Goal: Task Accomplishment & Management: Use online tool/utility

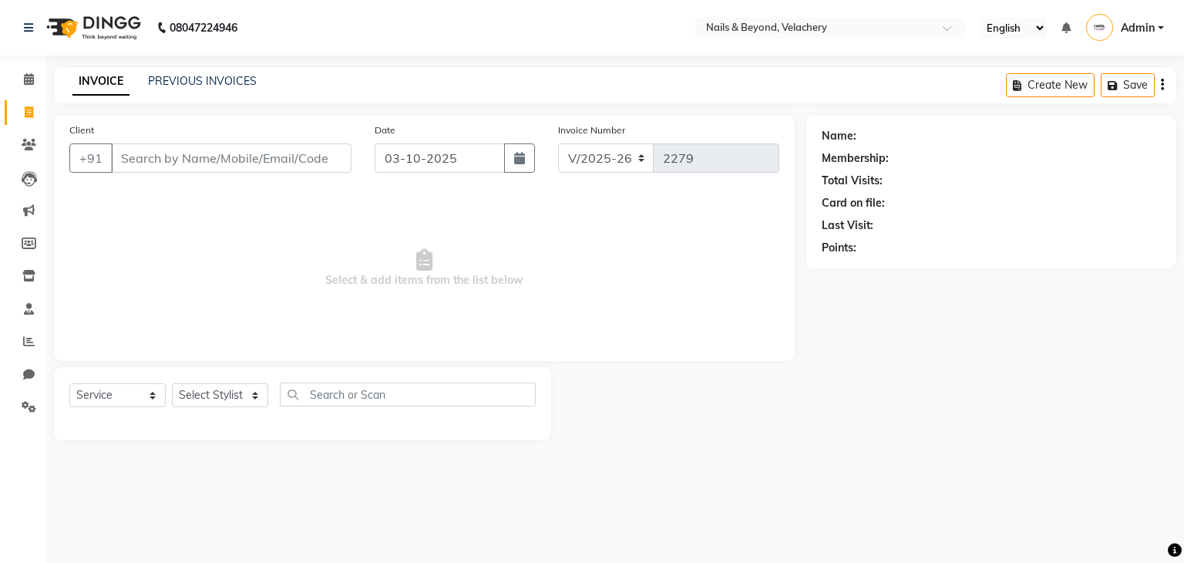
select select "8978"
select select "service"
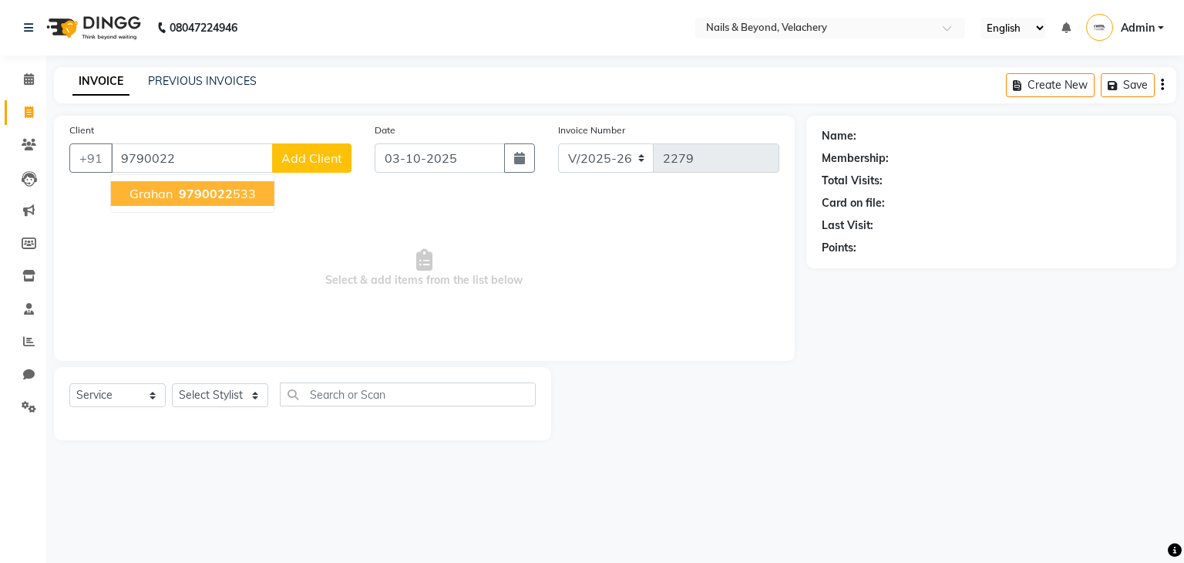
click at [225, 201] on button "grahan 9790022 533" at bounding box center [192, 193] width 163 height 25
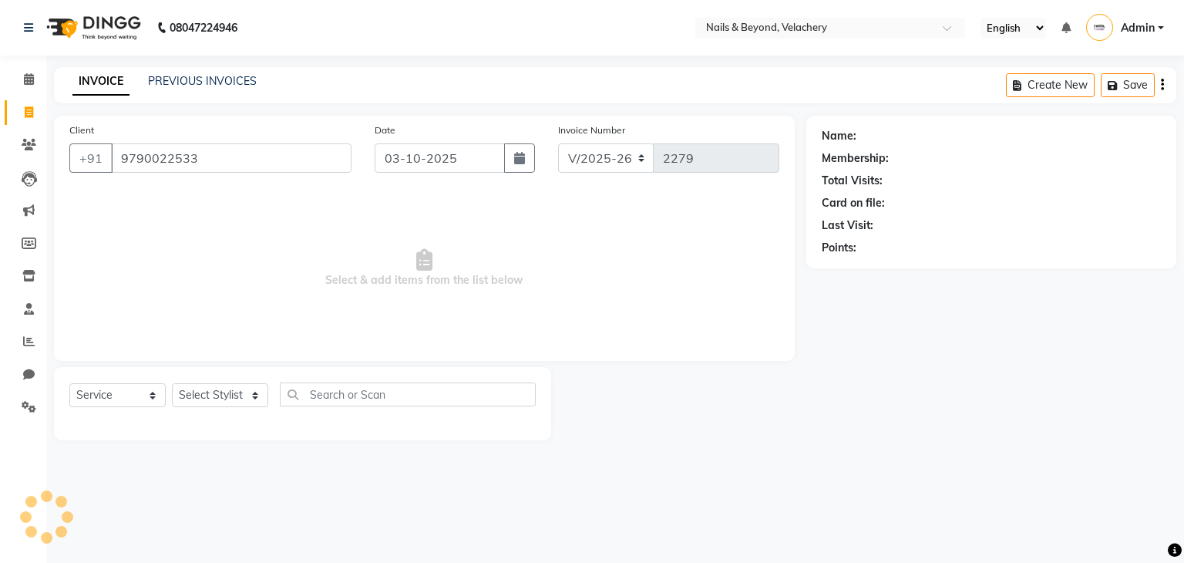
type input "9790022533"
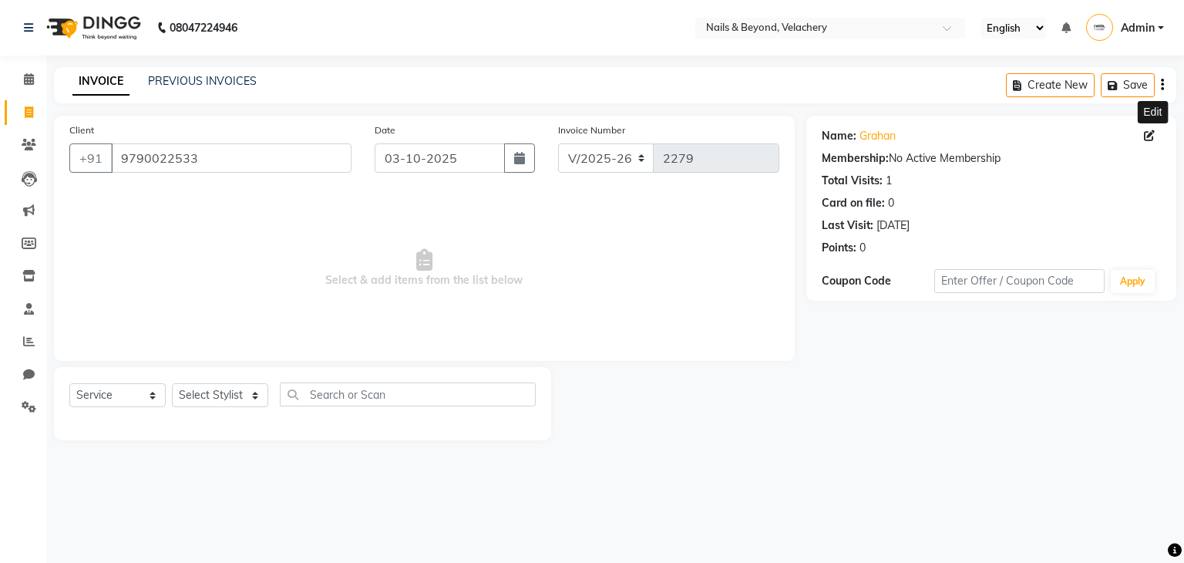
click at [1148, 133] on icon at bounding box center [1149, 135] width 11 height 11
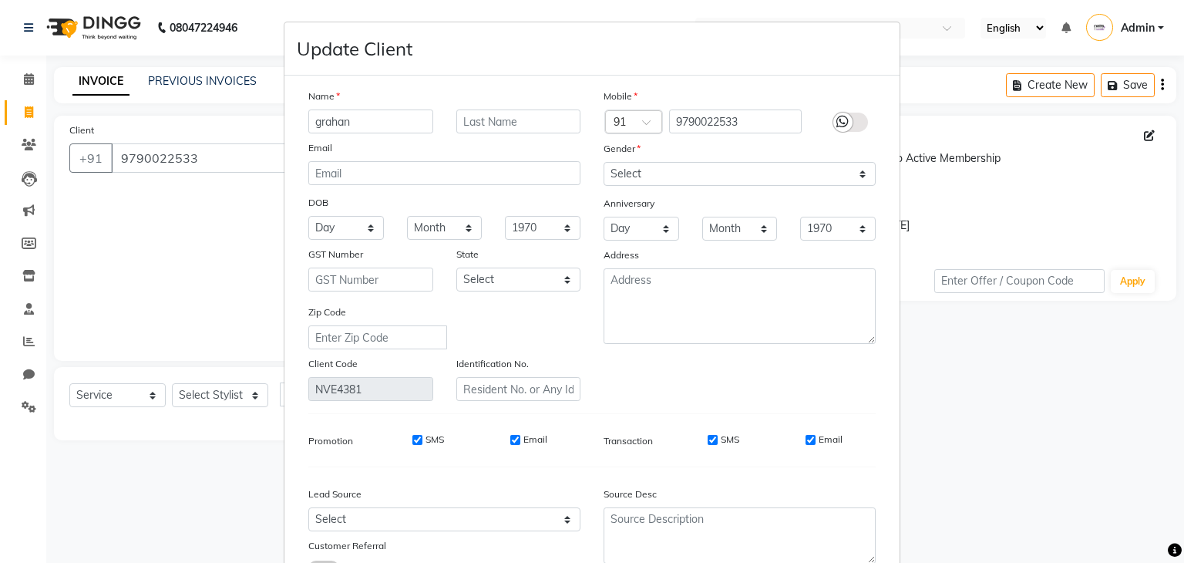
click at [963, 378] on ngb-modal-window "Update Client Name grahan Email DOB Day 01 02 03 04 05 06 07 08 09 10 11 12 13 …" at bounding box center [592, 281] width 1184 height 563
click at [951, 82] on ngb-modal-window "Update Client Name grahan Email DOB Day 01 02 03 04 05 06 07 08 09 10 11 12 13 …" at bounding box center [592, 281] width 1184 height 563
click at [203, 263] on ngb-modal-window "Update Client Name grahan Email DOB Day 01 02 03 04 05 06 07 08 09 10 11 12 13 …" at bounding box center [592, 281] width 1184 height 563
click at [1018, 449] on ngb-modal-window "Update Client Name grahan Email DOB Day 01 02 03 04 05 06 07 08 09 10 11 12 13 …" at bounding box center [592, 281] width 1184 height 563
click at [1136, 278] on ngb-modal-window "Update Client Name grahan Email DOB Day 01 02 03 04 05 06 07 08 09 10 11 12 13 …" at bounding box center [592, 281] width 1184 height 563
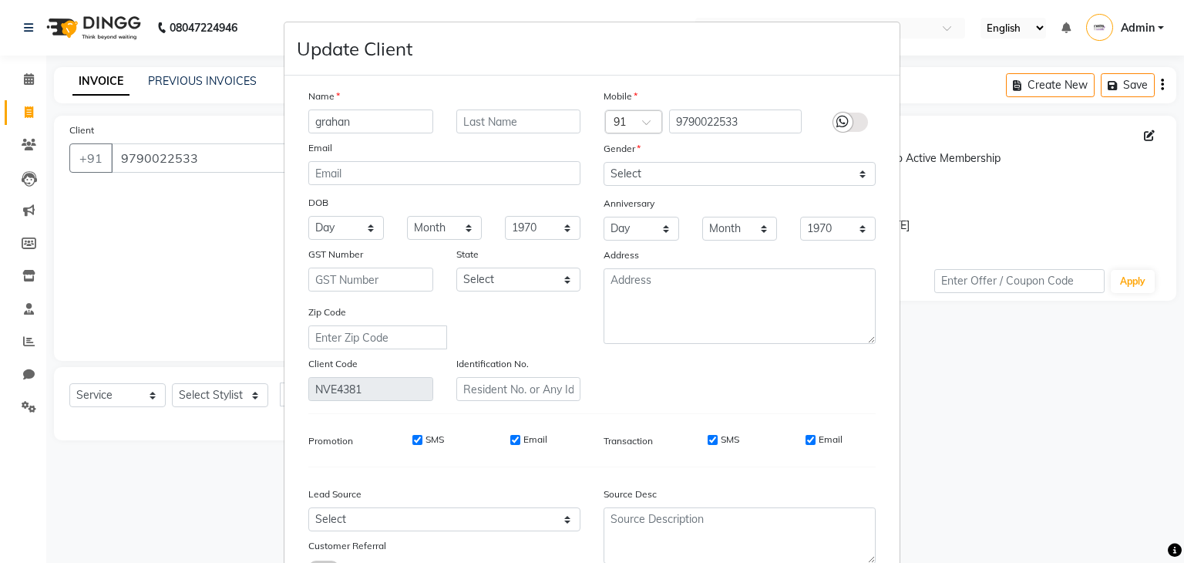
click at [196, 263] on ngb-modal-window "Update Client Name grahan Email DOB Day 01 02 03 04 05 06 07 08 09 10 11 12 13 …" at bounding box center [592, 281] width 1184 height 563
drag, startPoint x: 63, startPoint y: 257, endPoint x: 28, endPoint y: 338, distance: 88.4
click at [28, 338] on ngb-modal-window "Update Client Name grahan Email DOB Day 01 02 03 04 05 06 07 08 09 10 11 12 13 …" at bounding box center [592, 281] width 1184 height 563
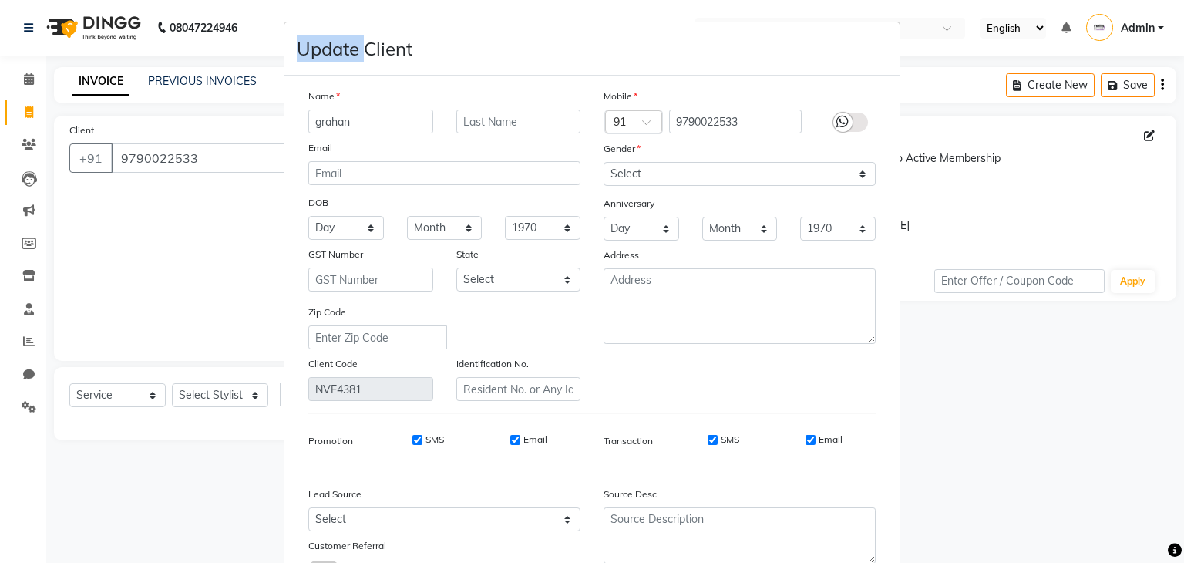
click at [28, 338] on ngb-modal-window "Update Client Name grahan Email DOB Day 01 02 03 04 05 06 07 08 09 10 11 12 13 …" at bounding box center [592, 281] width 1184 height 563
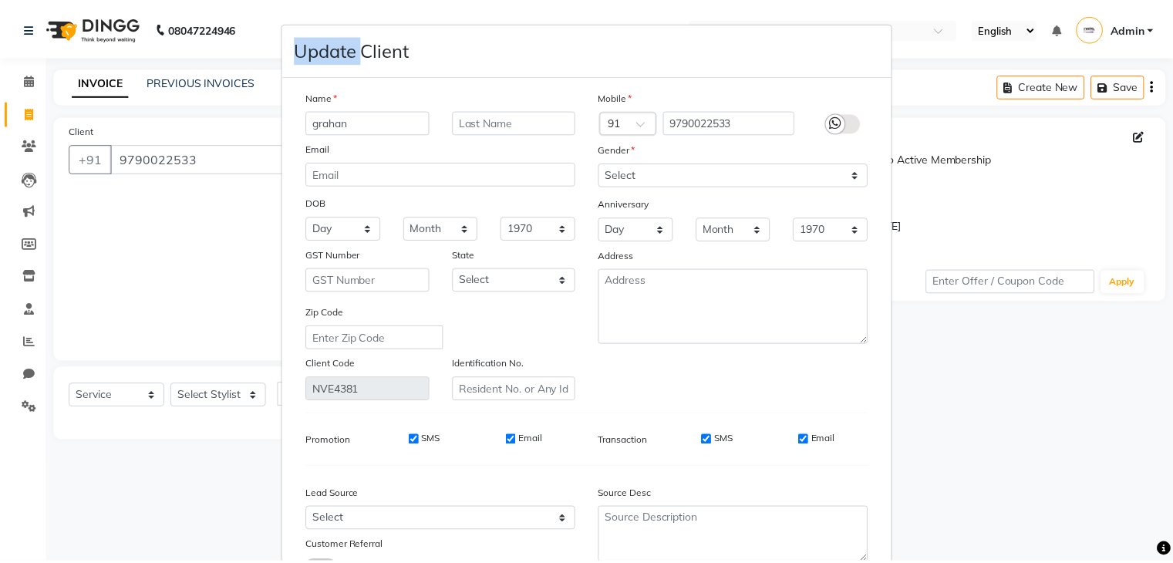
scroll to position [130, 0]
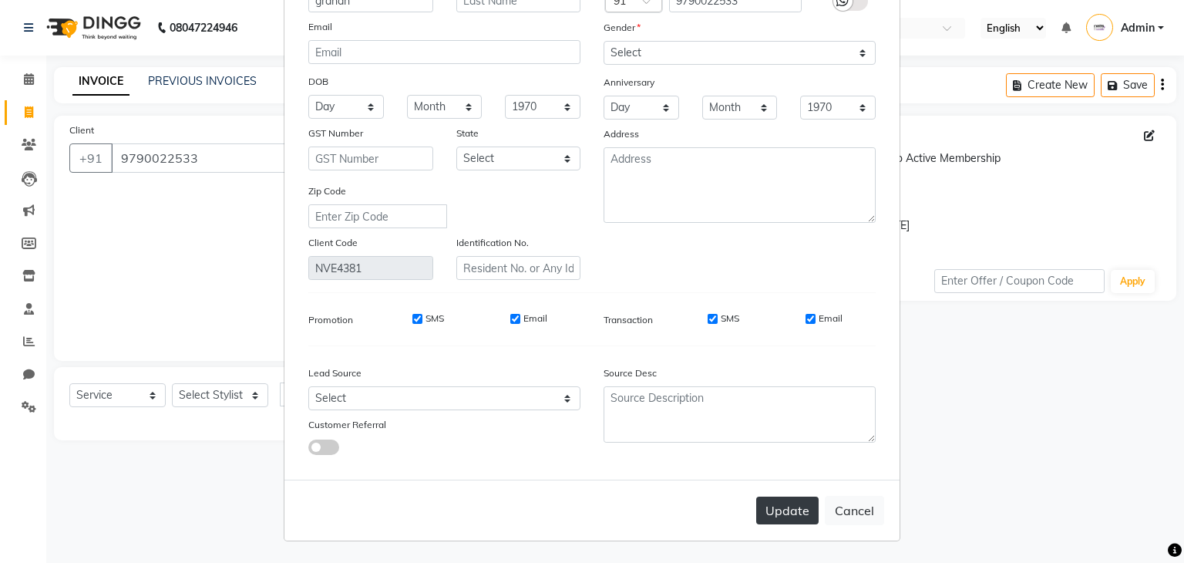
click at [786, 509] on button "Update" at bounding box center [787, 511] width 62 height 28
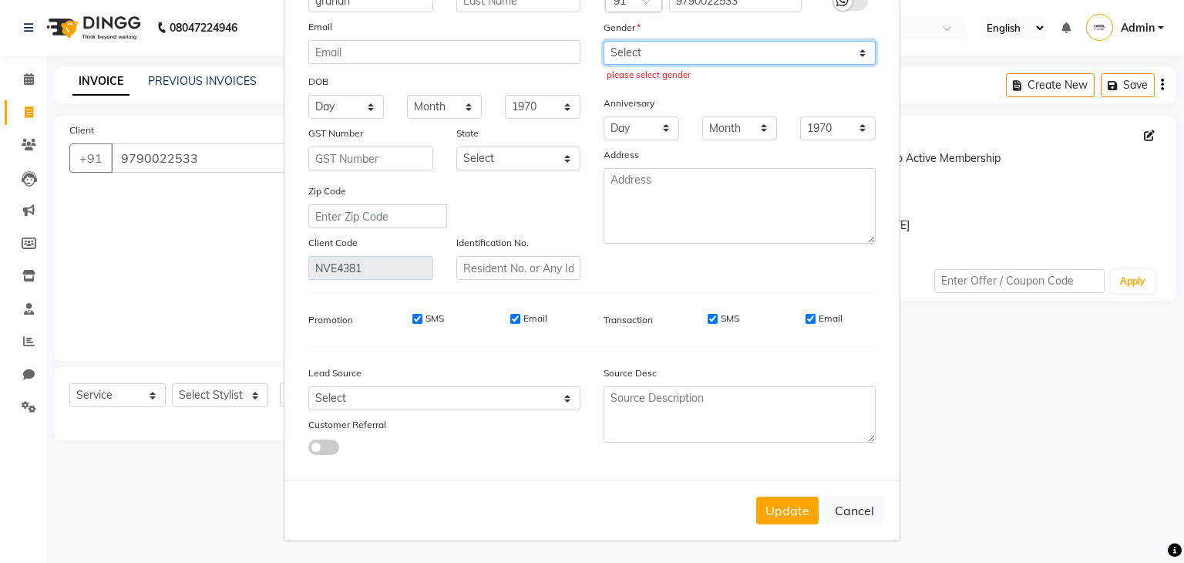
click at [844, 41] on select "Select [DEMOGRAPHIC_DATA] [DEMOGRAPHIC_DATA] Other Prefer Not To Say" at bounding box center [740, 53] width 272 height 24
select select "[DEMOGRAPHIC_DATA]"
click at [604, 41] on select "Select [DEMOGRAPHIC_DATA] [DEMOGRAPHIC_DATA] Other Prefer Not To Say" at bounding box center [740, 53] width 272 height 24
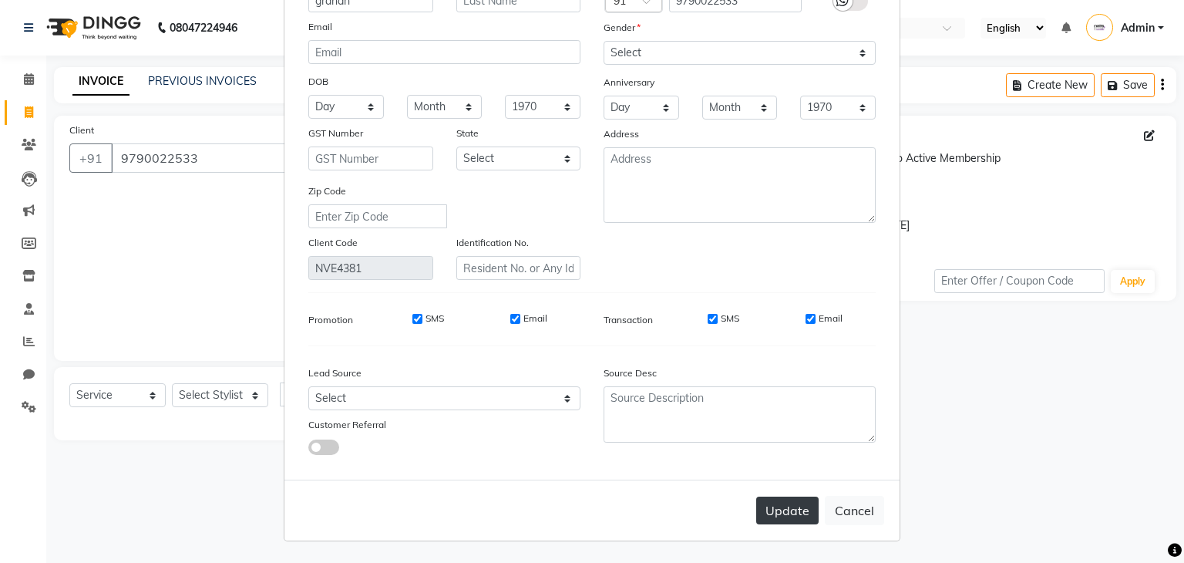
click at [774, 517] on button "Update" at bounding box center [787, 511] width 62 height 28
select select
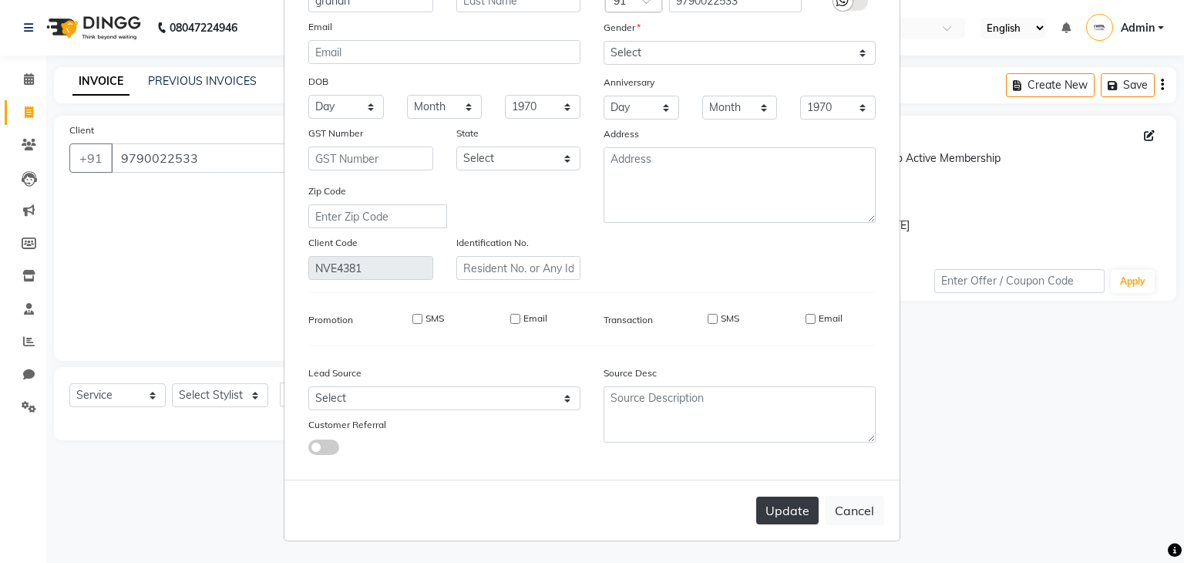
select select
checkbox input "false"
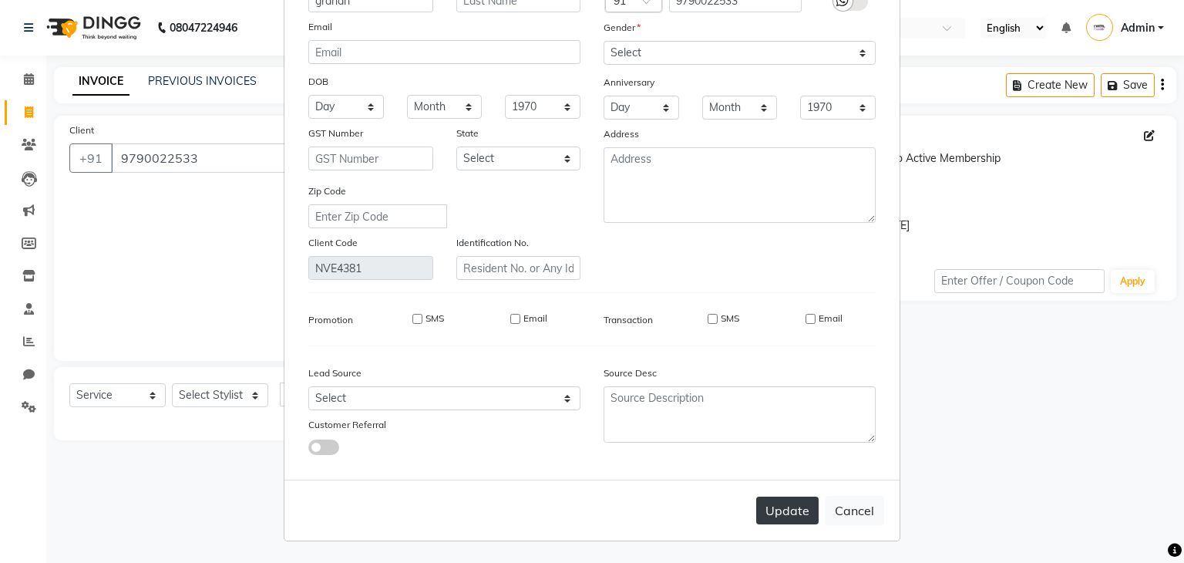
checkbox input "false"
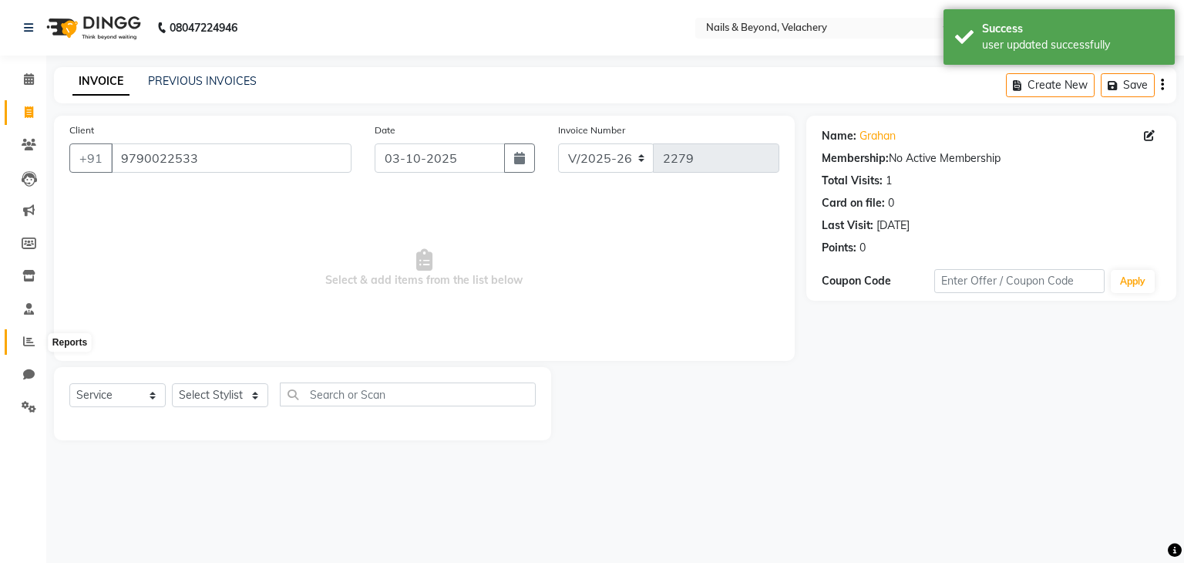
click at [29, 341] on icon at bounding box center [29, 341] width 12 height 12
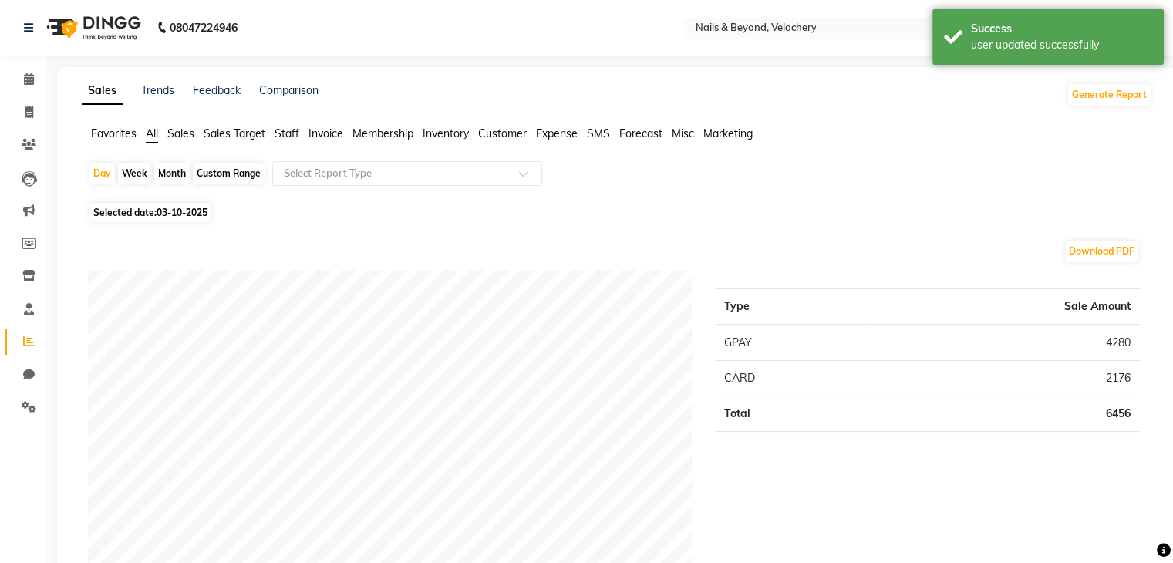
click at [503, 133] on span "Customer" at bounding box center [502, 133] width 49 height 14
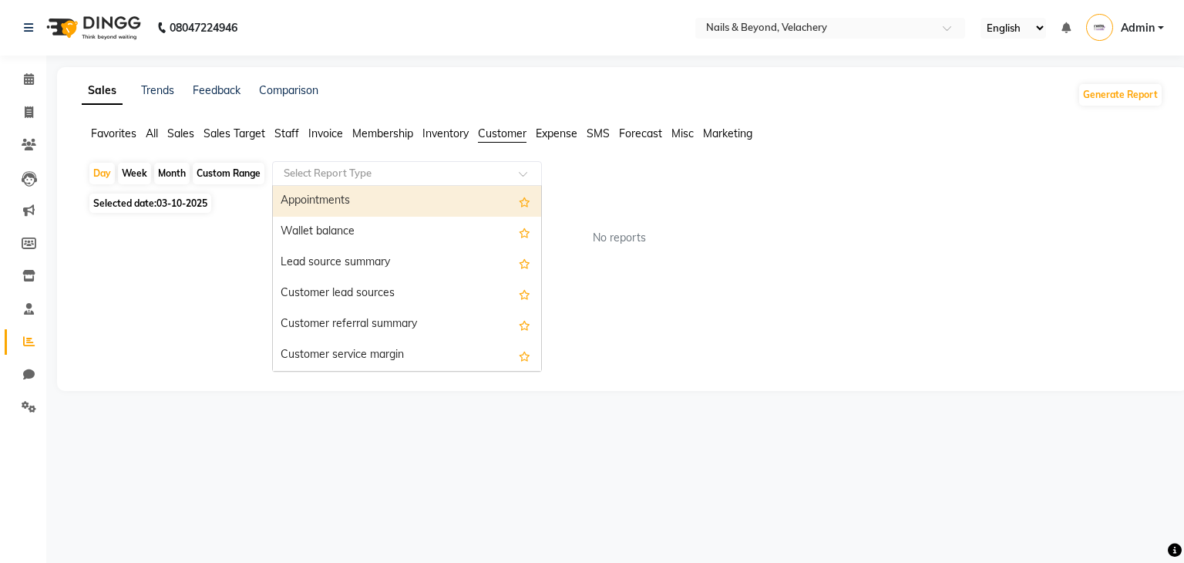
click at [497, 171] on input "text" at bounding box center [392, 173] width 222 height 15
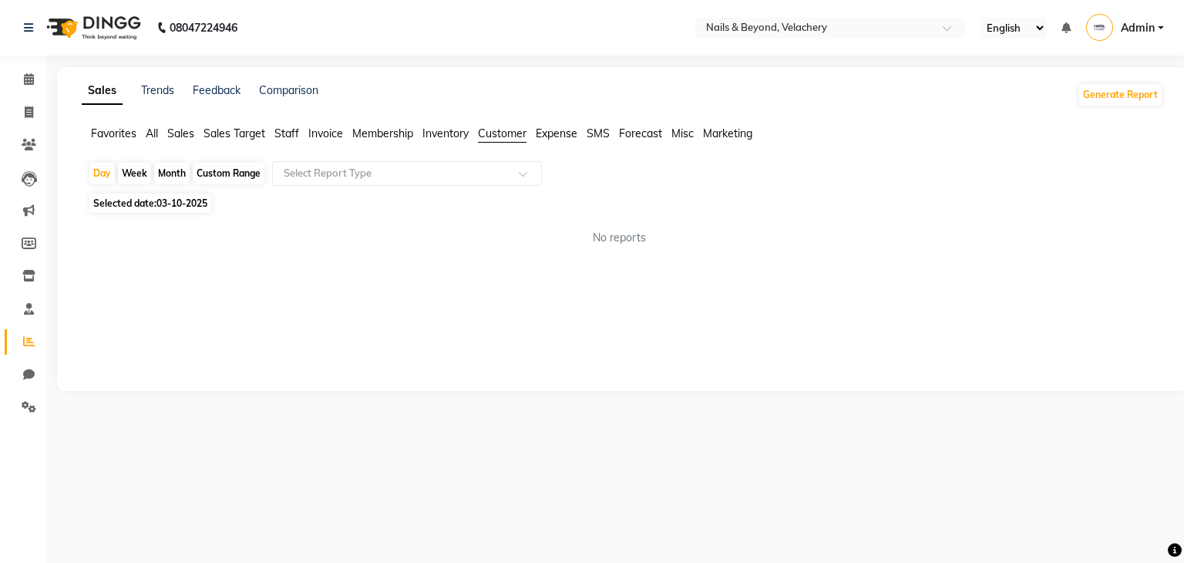
click at [122, 281] on div "Sales Trends Feedback Comparison Generate Report Favorites All Sales Sales Targ…" at bounding box center [622, 229] width 1131 height 324
click at [184, 132] on span "Sales" at bounding box center [180, 133] width 27 height 14
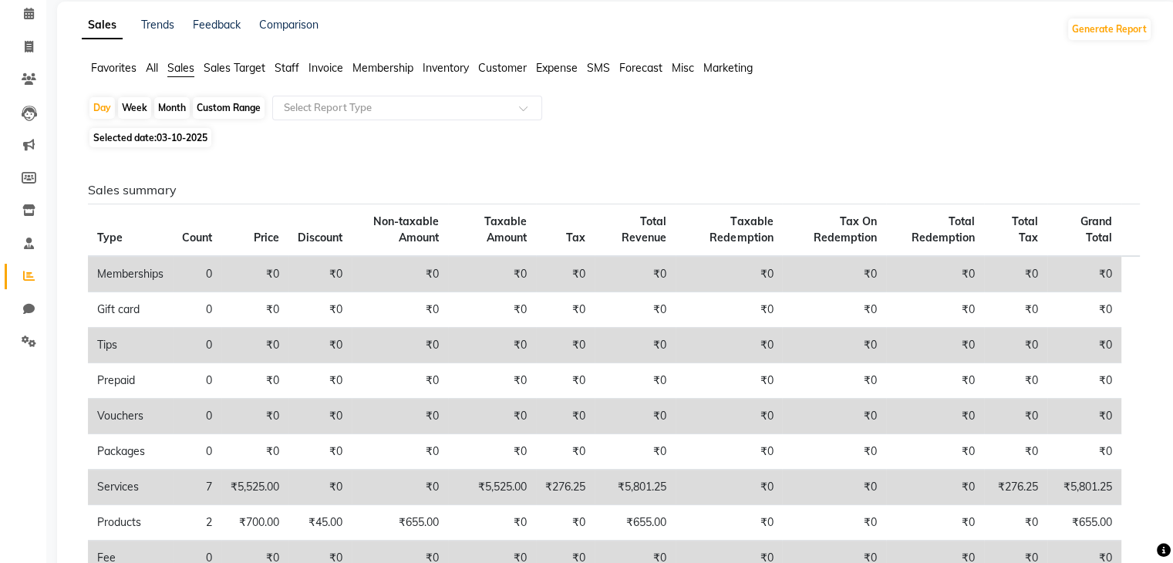
scroll to position [59, 0]
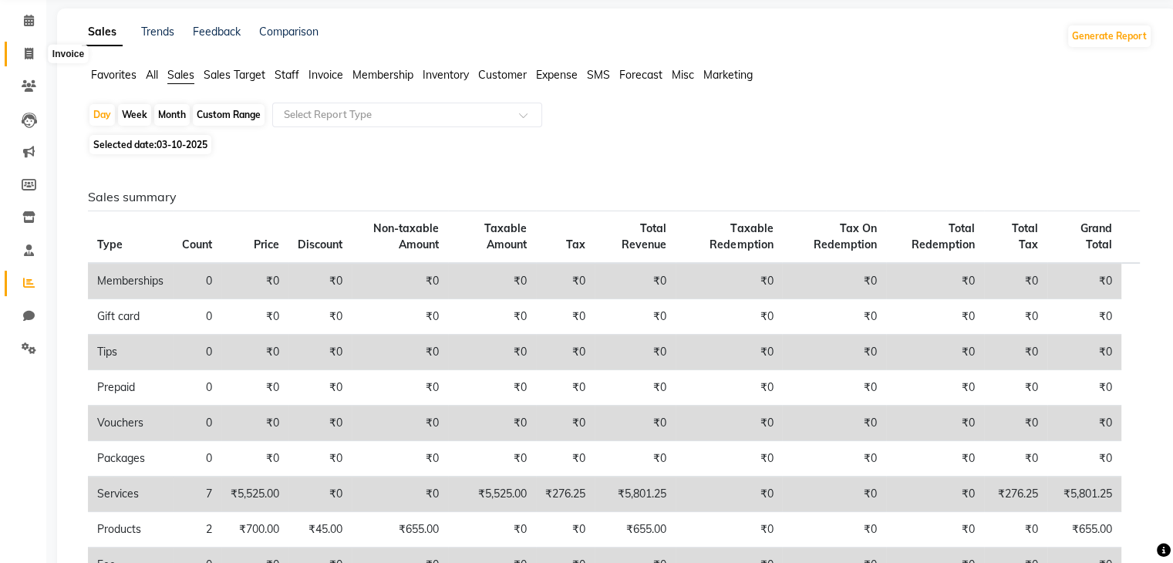
click at [28, 51] on icon at bounding box center [29, 54] width 8 height 12
select select "service"
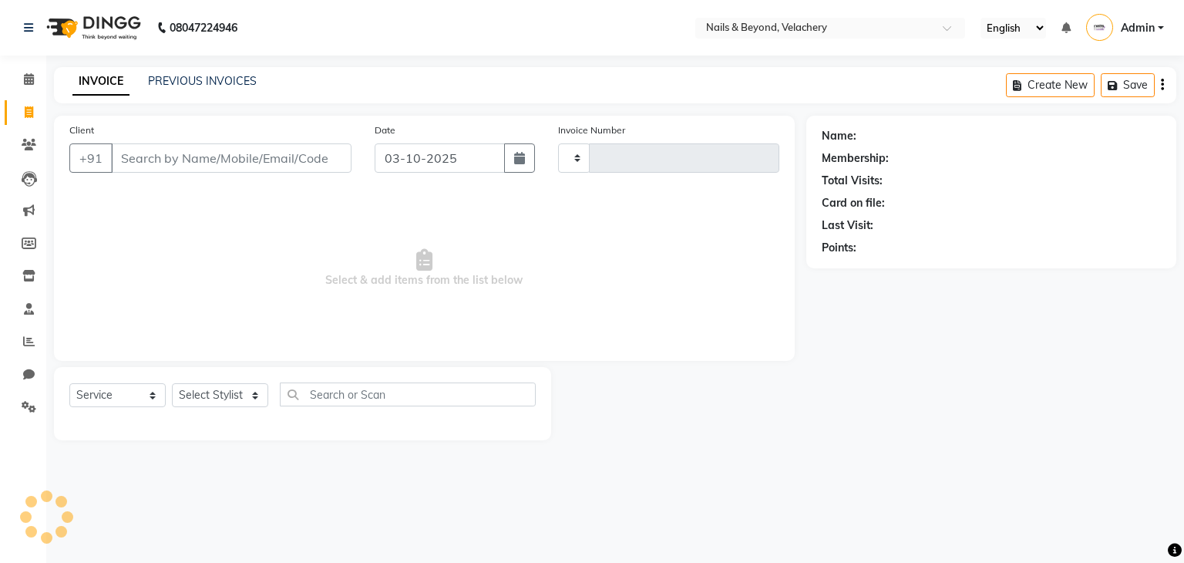
type input "2279"
select select "8978"
click at [887, 391] on div "Name: Membership: Total Visits: Card on file: Last Visit: Points:" at bounding box center [997, 278] width 382 height 325
